Goal: Book appointment/travel/reservation

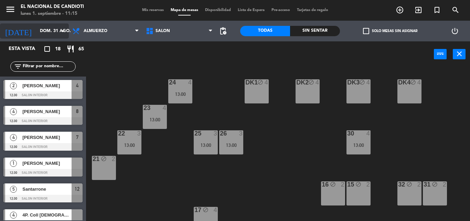
click at [58, 35] on input "dom. 31 ago." at bounding box center [65, 31] width 58 height 12
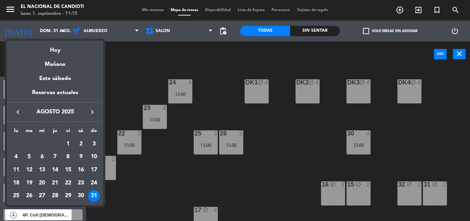
click at [93, 111] on icon "keyboard_arrow_right" at bounding box center [92, 112] width 8 height 8
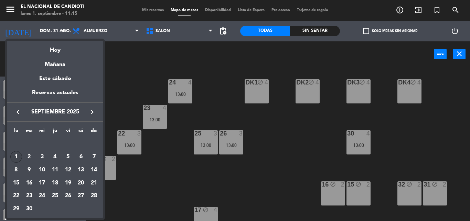
click at [16, 154] on div "1" at bounding box center [16, 157] width 12 height 12
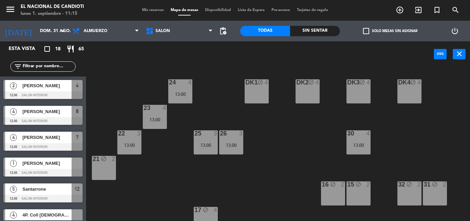
type input "lun. [DATE]"
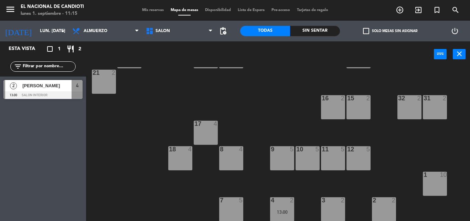
scroll to position [86, 0]
click at [124, 30] on span "Almuerzo" at bounding box center [106, 30] width 74 height 15
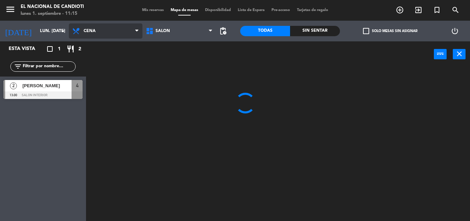
scroll to position [0, 0]
click at [107, 64] on ng-component "menu El Nacional de Candioti lunes 1. septiembre - 11:15 Mis reservas Mapa de m…" at bounding box center [235, 110] width 470 height 221
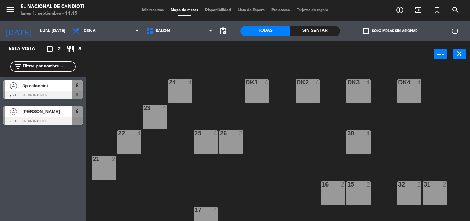
scroll to position [86, 0]
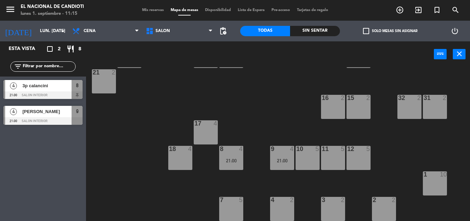
click at [314, 154] on div "10 5" at bounding box center [308, 158] width 24 height 24
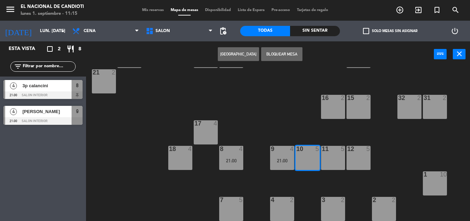
click at [248, 54] on button "[GEOGRAPHIC_DATA]" at bounding box center [238, 54] width 41 height 14
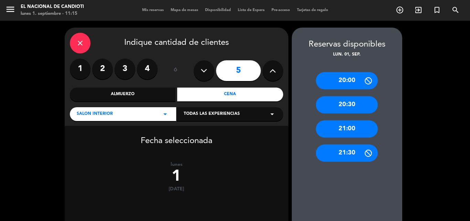
click at [363, 134] on div "21:00" at bounding box center [347, 128] width 62 height 17
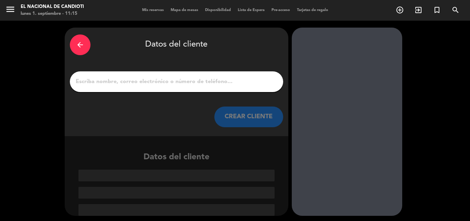
click at [202, 81] on input "1" at bounding box center [176, 82] width 203 height 10
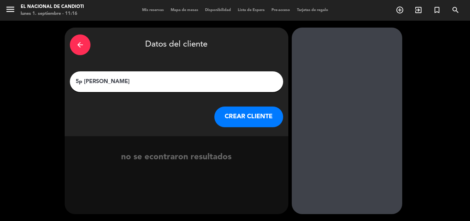
type input "5p [PERSON_NAME]"
click at [257, 117] on button "CREAR CLIENTE" at bounding box center [248, 116] width 69 height 21
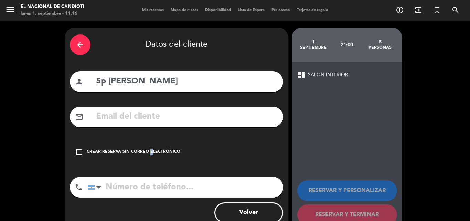
click at [150, 143] on div "arrow_back Datos del cliente person 5p [PERSON_NAME] mail_outline check_box_out…" at bounding box center [177, 130] width 224 height 205
click at [151, 145] on div "check_box_outline_blank Crear reserva sin correo electrónico" at bounding box center [176, 151] width 213 height 21
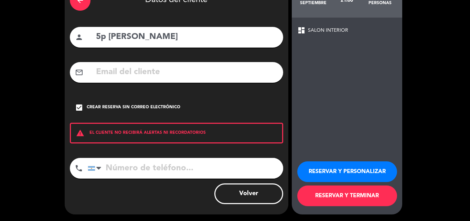
scroll to position [45, 0]
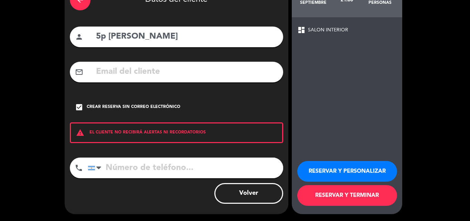
click at [384, 206] on div "RESERVAR Y PERSONALIZAR RESERVAR Y TERMINAR" at bounding box center [346, 179] width 99 height 67
click at [376, 198] on button "RESERVAR Y TERMINAR" at bounding box center [347, 195] width 100 height 21
